Goal: Task Accomplishment & Management: Complete application form

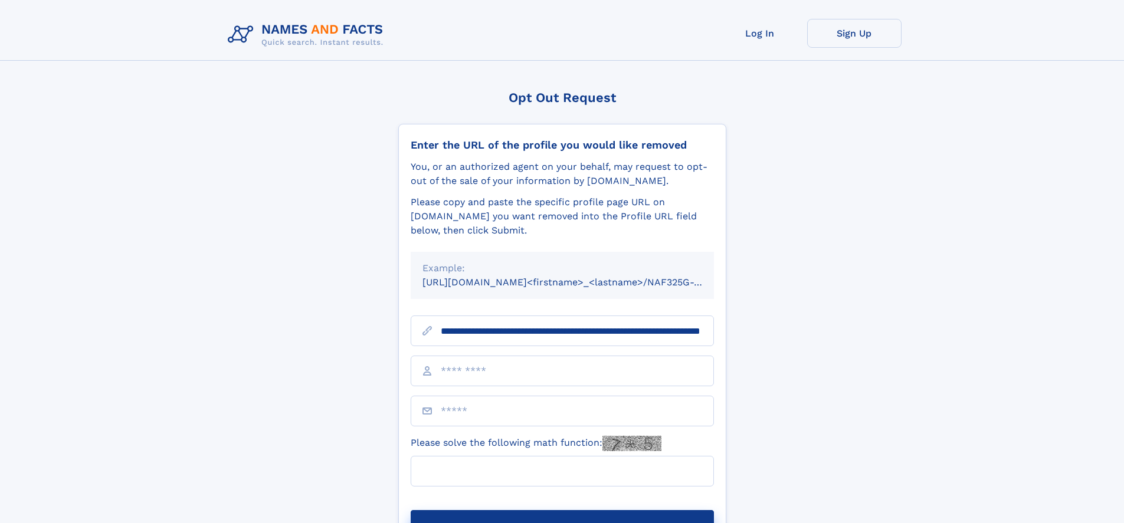
type input "**********"
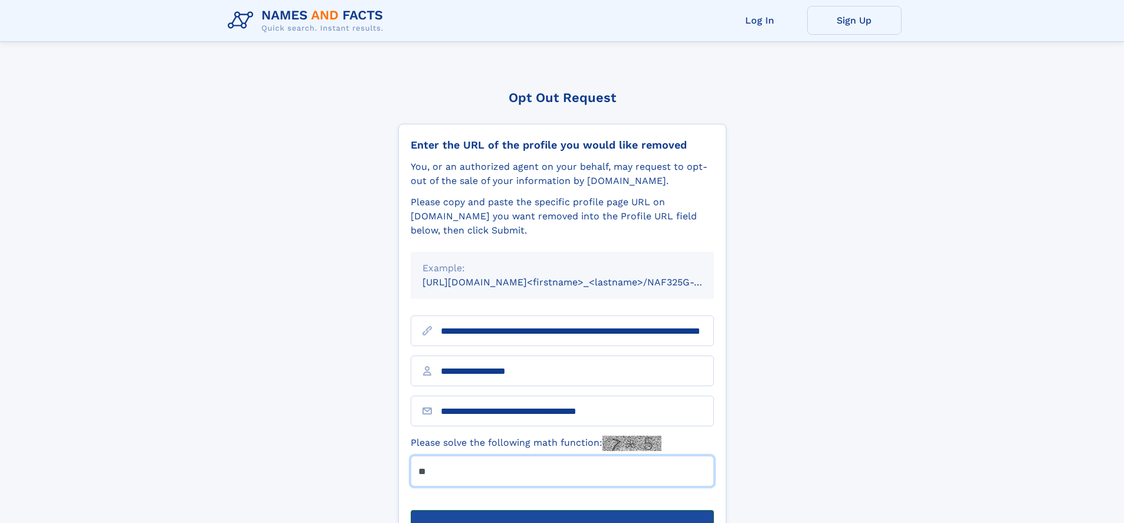
type input "**"
click at [562, 510] on button "Submit Opt Out Request" at bounding box center [562, 529] width 303 height 38
